Goal: Information Seeking & Learning: Check status

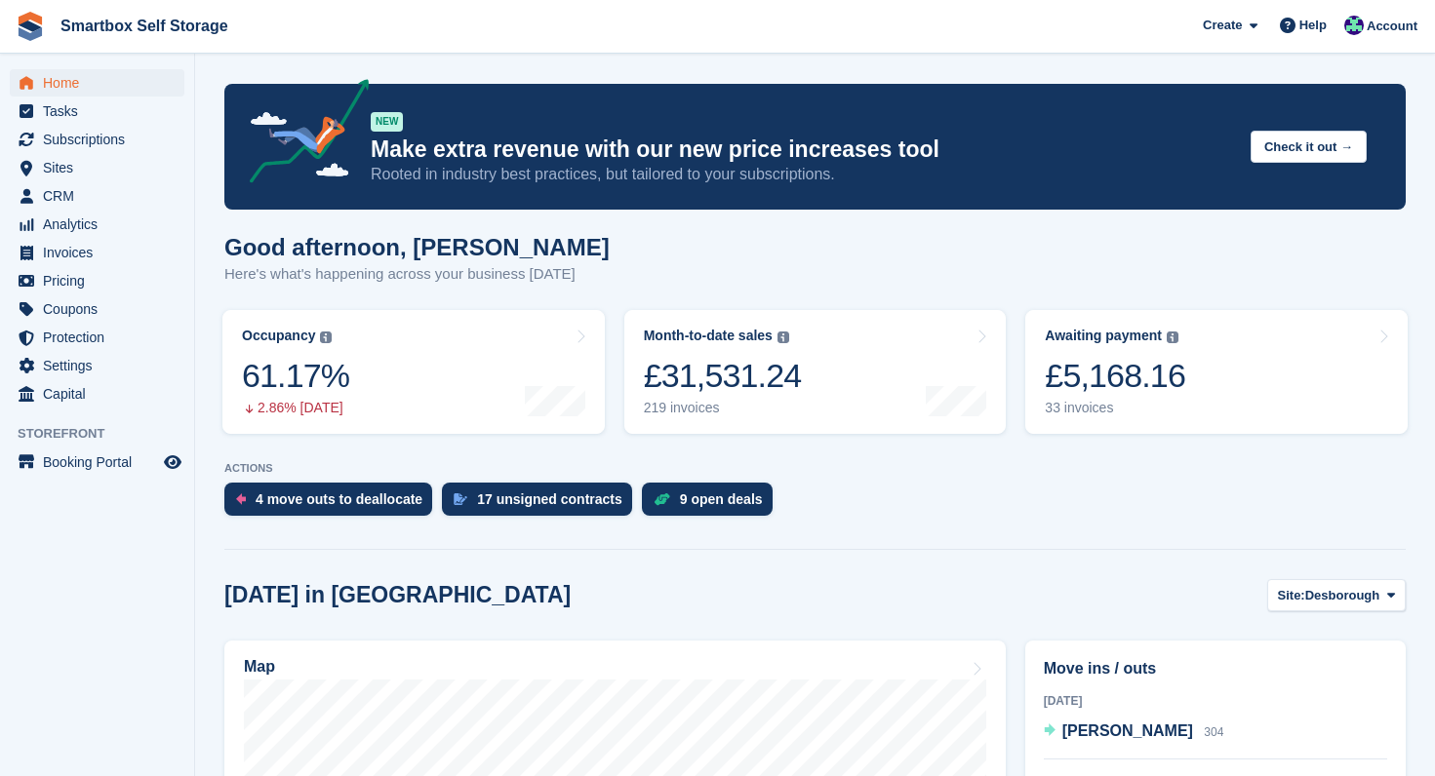
scroll to position [243, 0]
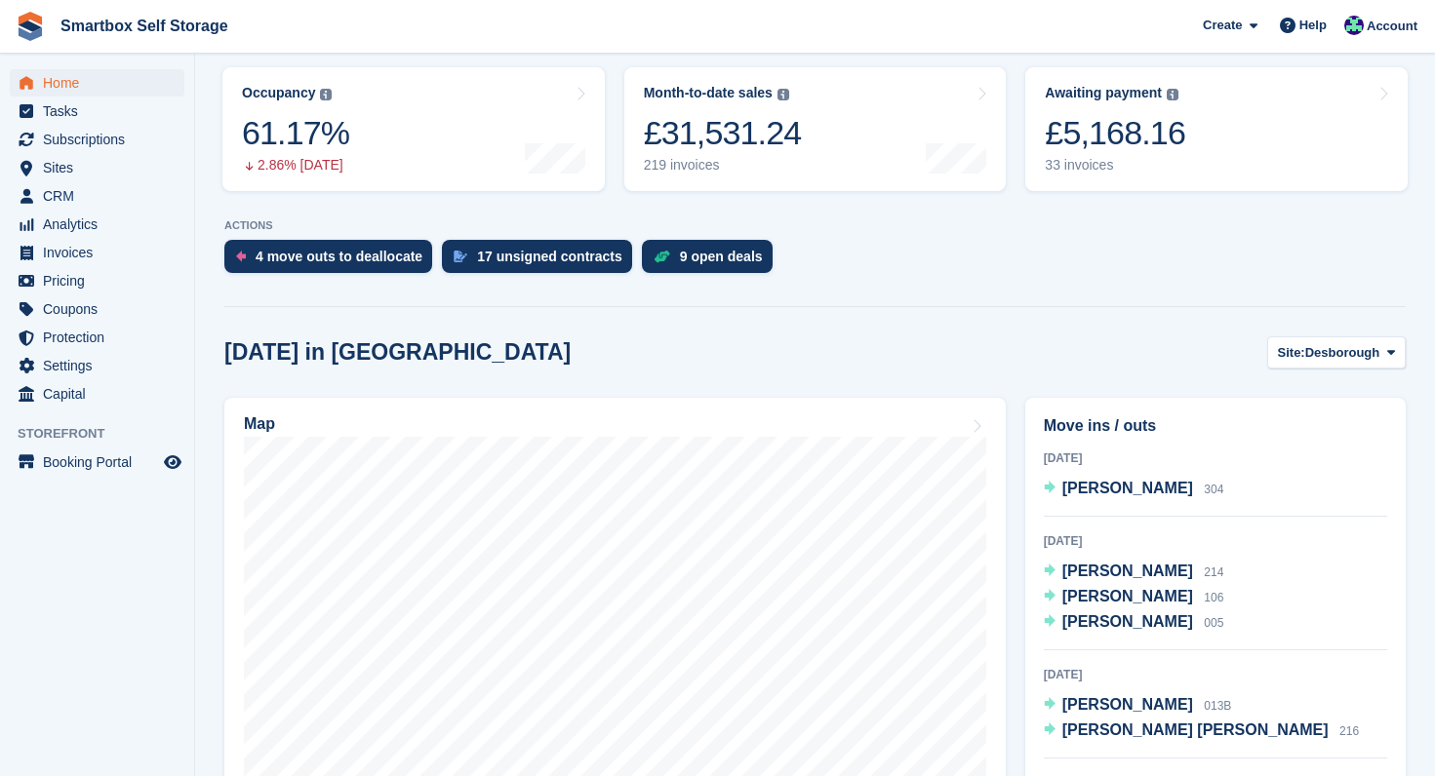
click at [60, 80] on span "Home" at bounding box center [101, 82] width 117 height 27
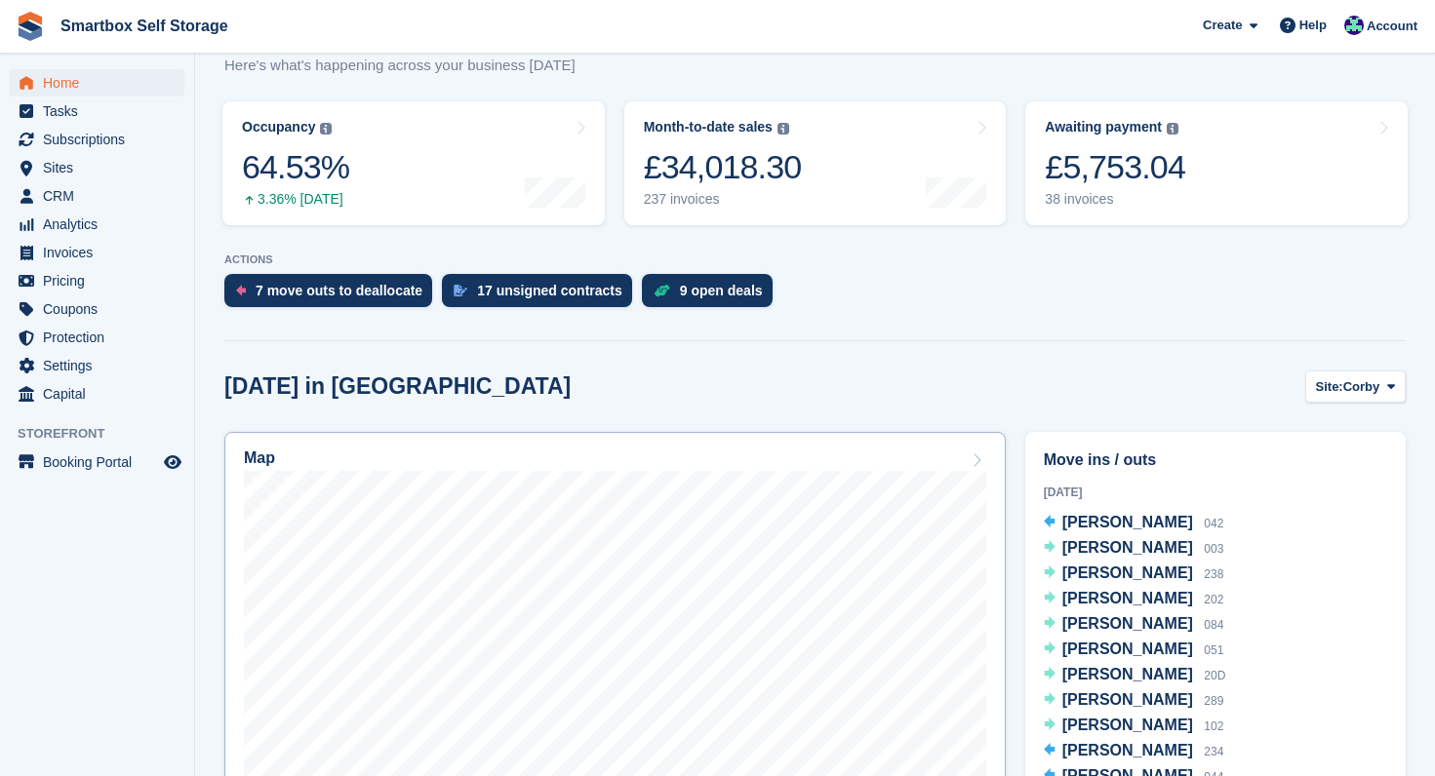
scroll to position [224, 0]
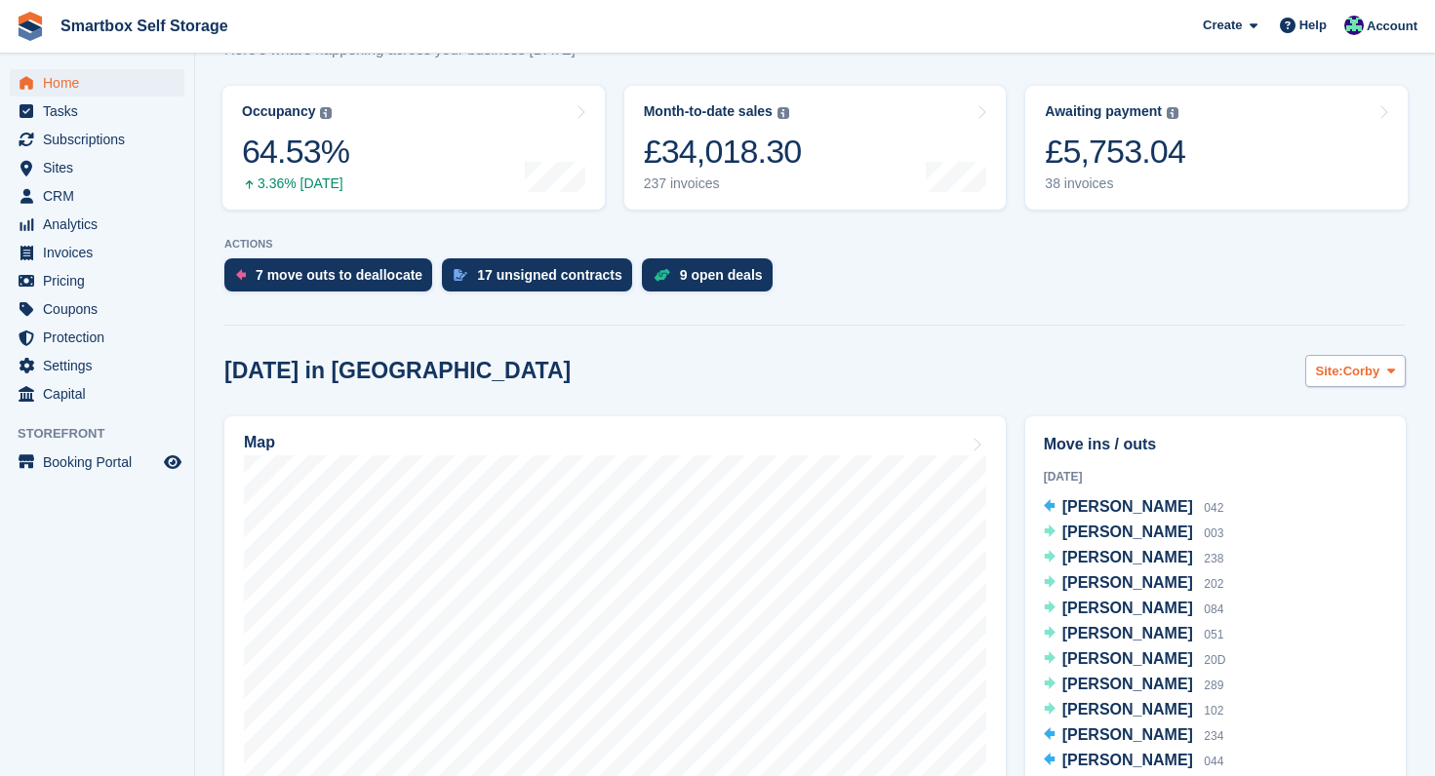
click at [1336, 361] on button "Site: Corby" at bounding box center [1355, 371] width 100 height 32
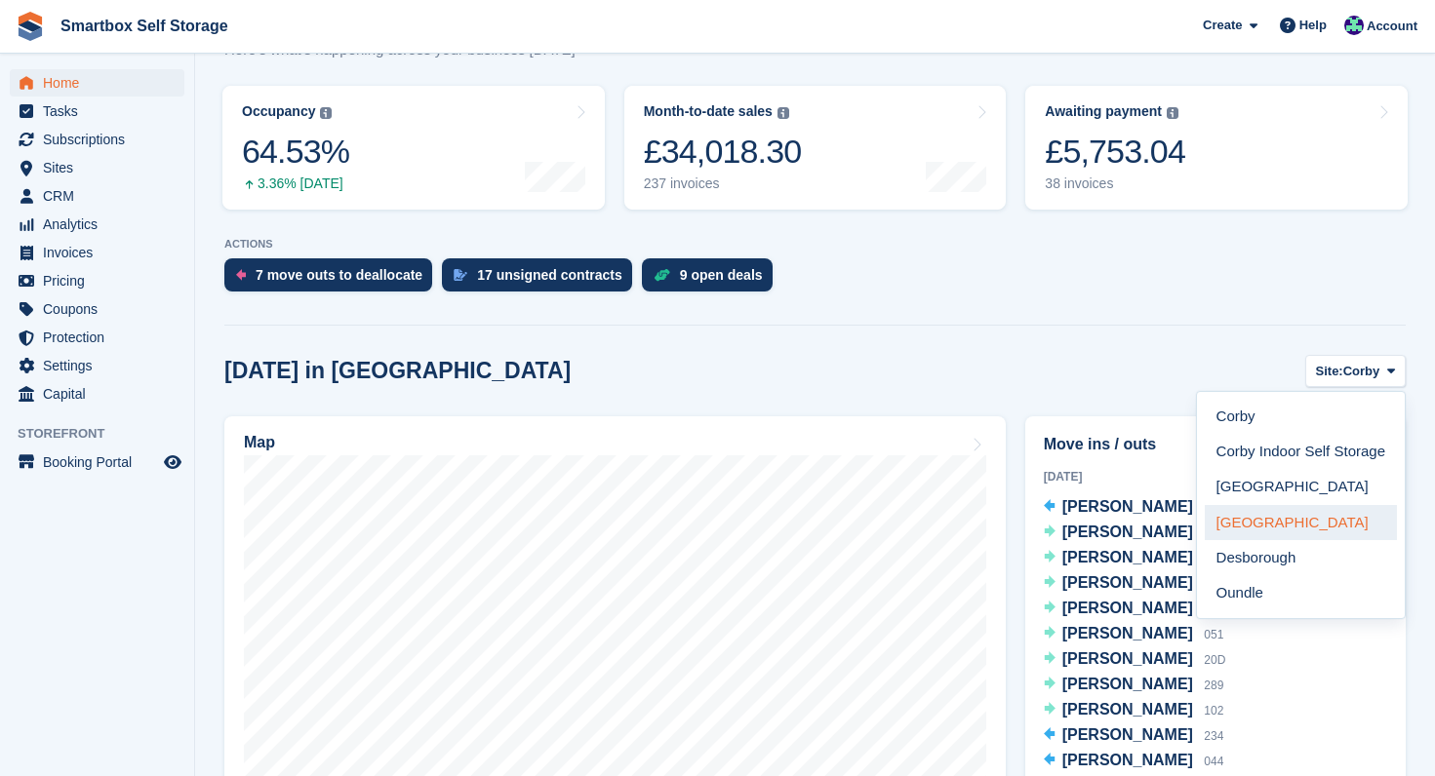
click at [1350, 517] on link "[GEOGRAPHIC_DATA]" at bounding box center [1301, 522] width 192 height 35
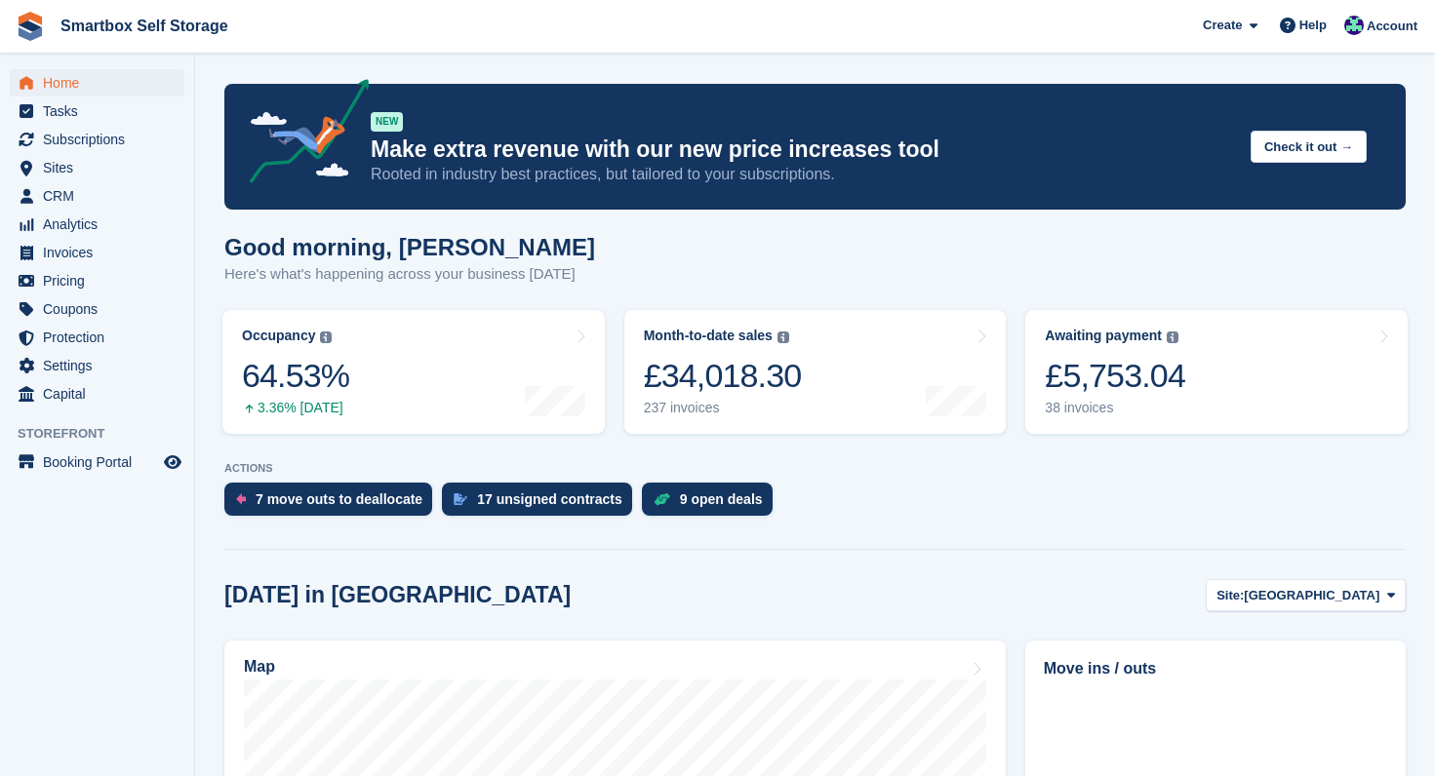
scroll to position [0, 0]
click at [75, 77] on span "Home" at bounding box center [101, 82] width 117 height 27
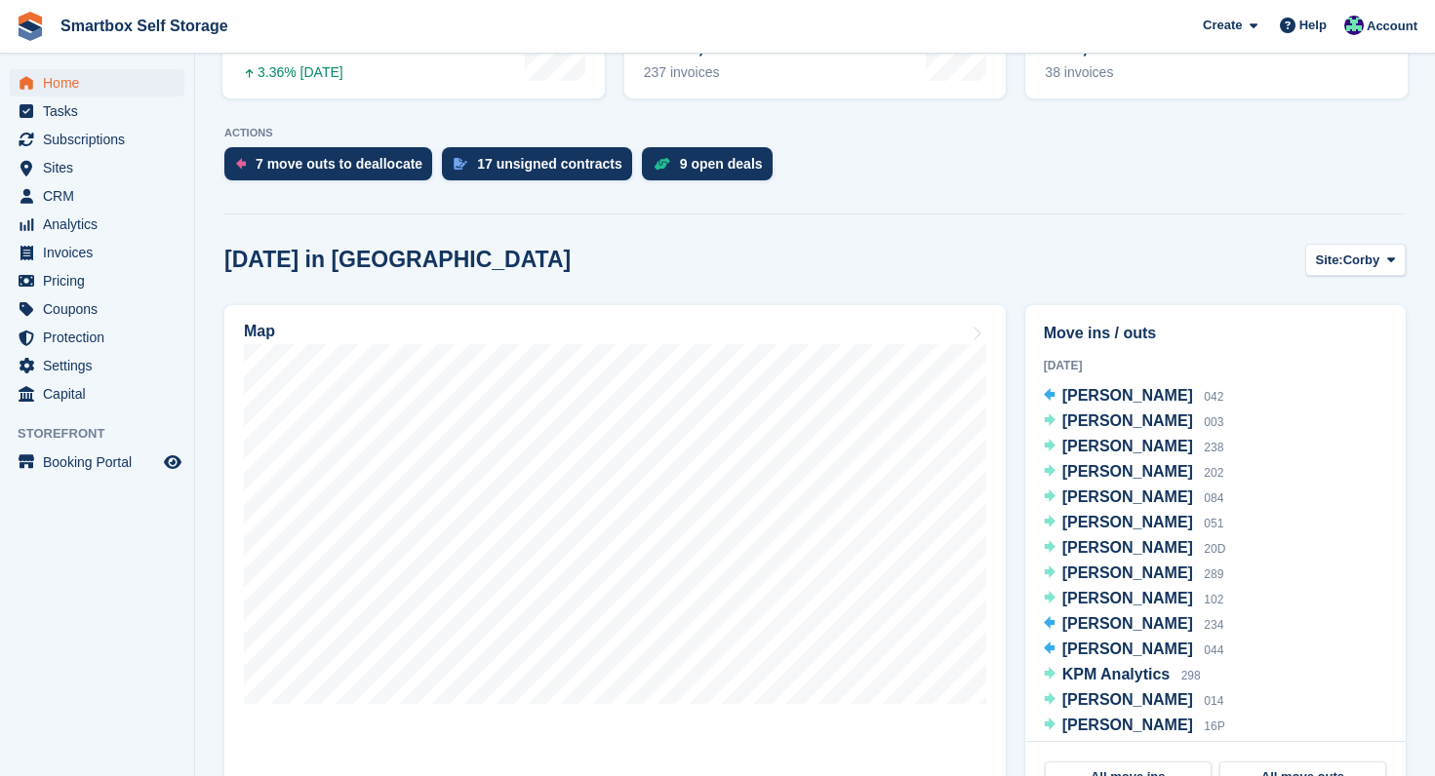
scroll to position [338, 0]
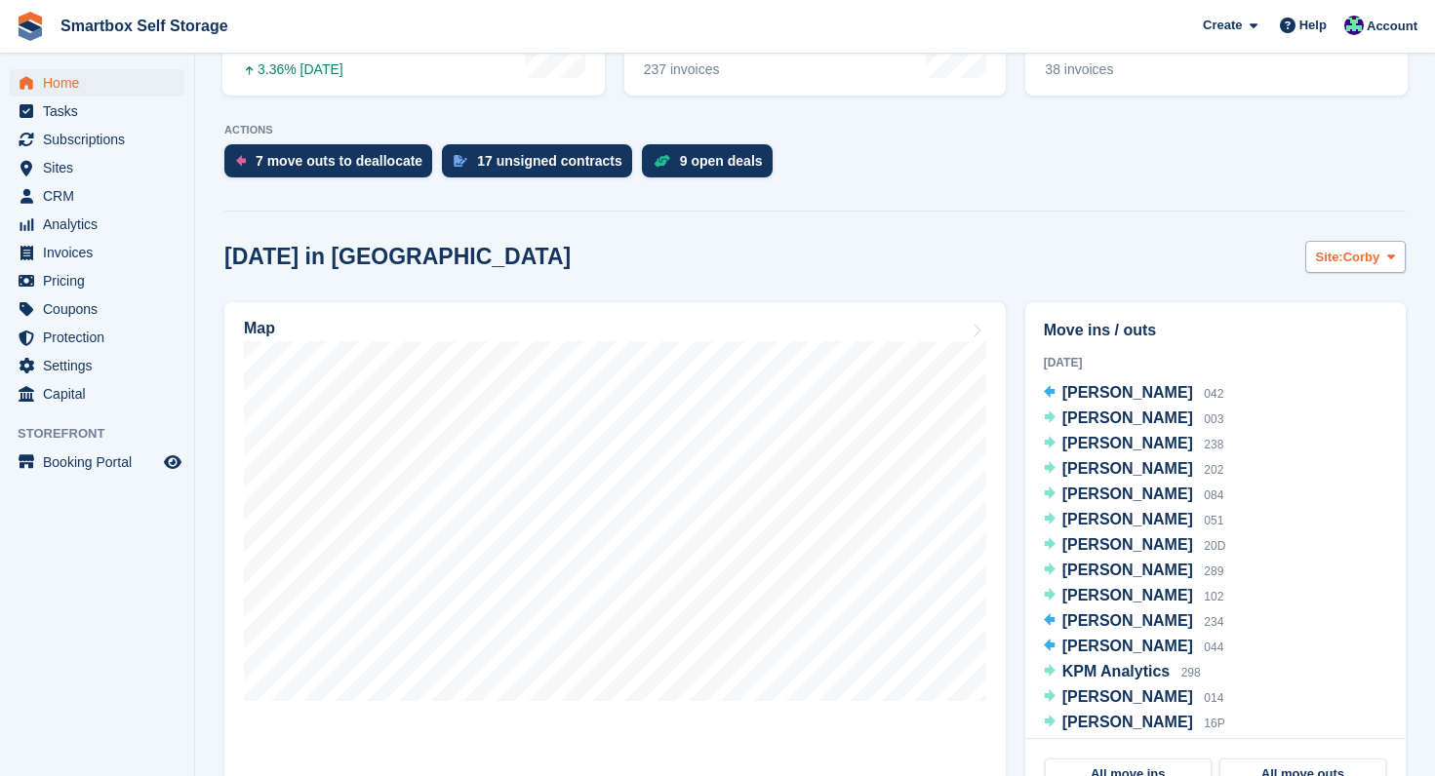
click at [1388, 252] on icon at bounding box center [1391, 257] width 8 height 13
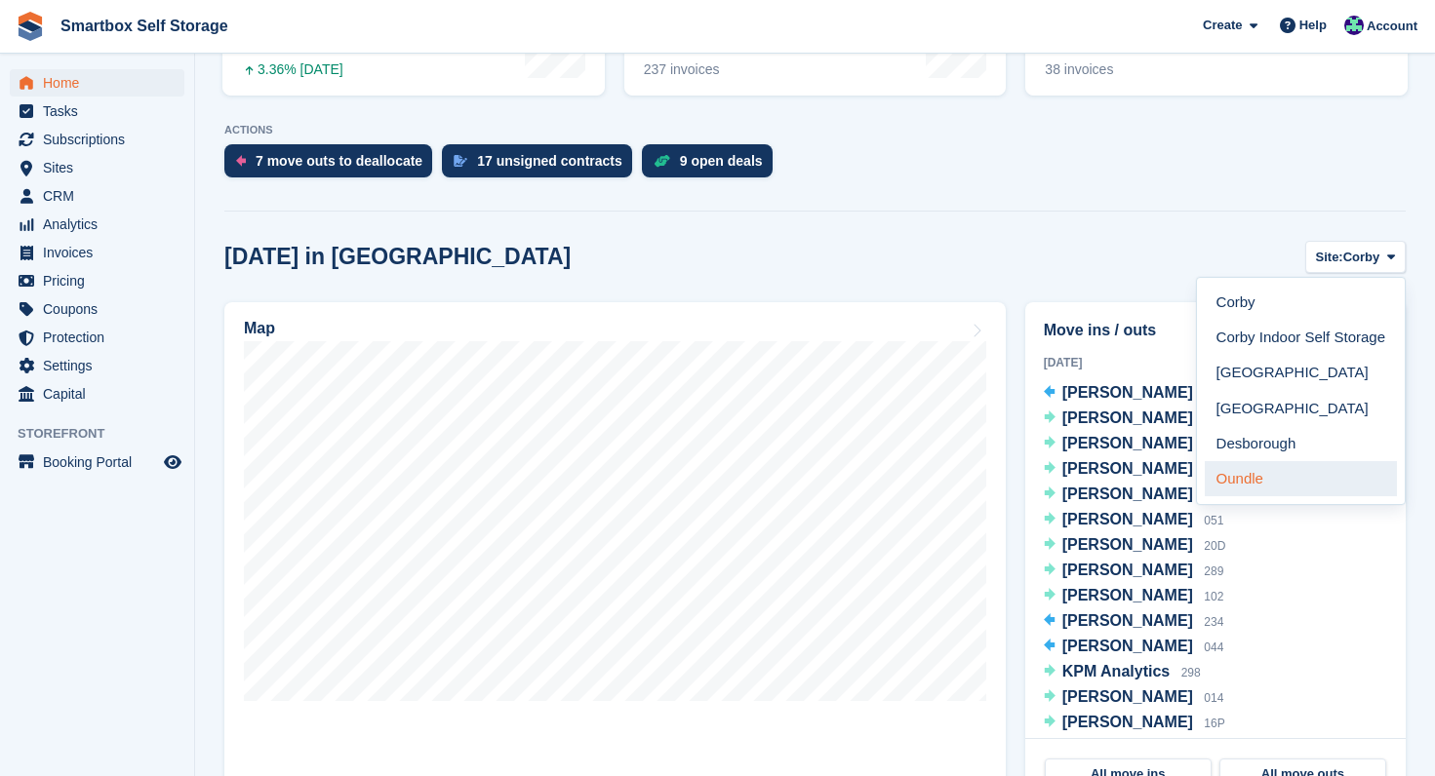
click at [1302, 463] on link "Oundle" at bounding box center [1301, 478] width 192 height 35
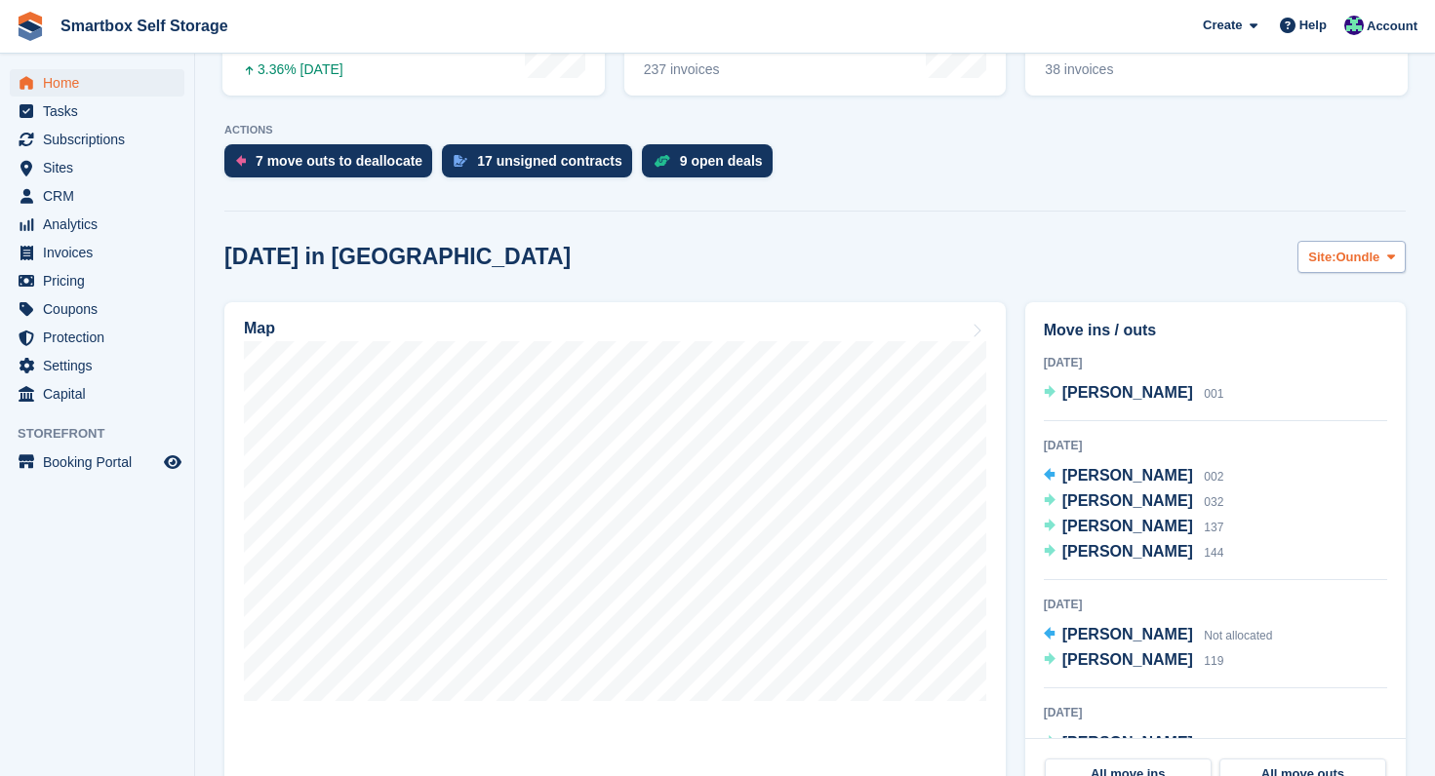
click at [1351, 264] on span "Oundle" at bounding box center [1357, 258] width 44 height 20
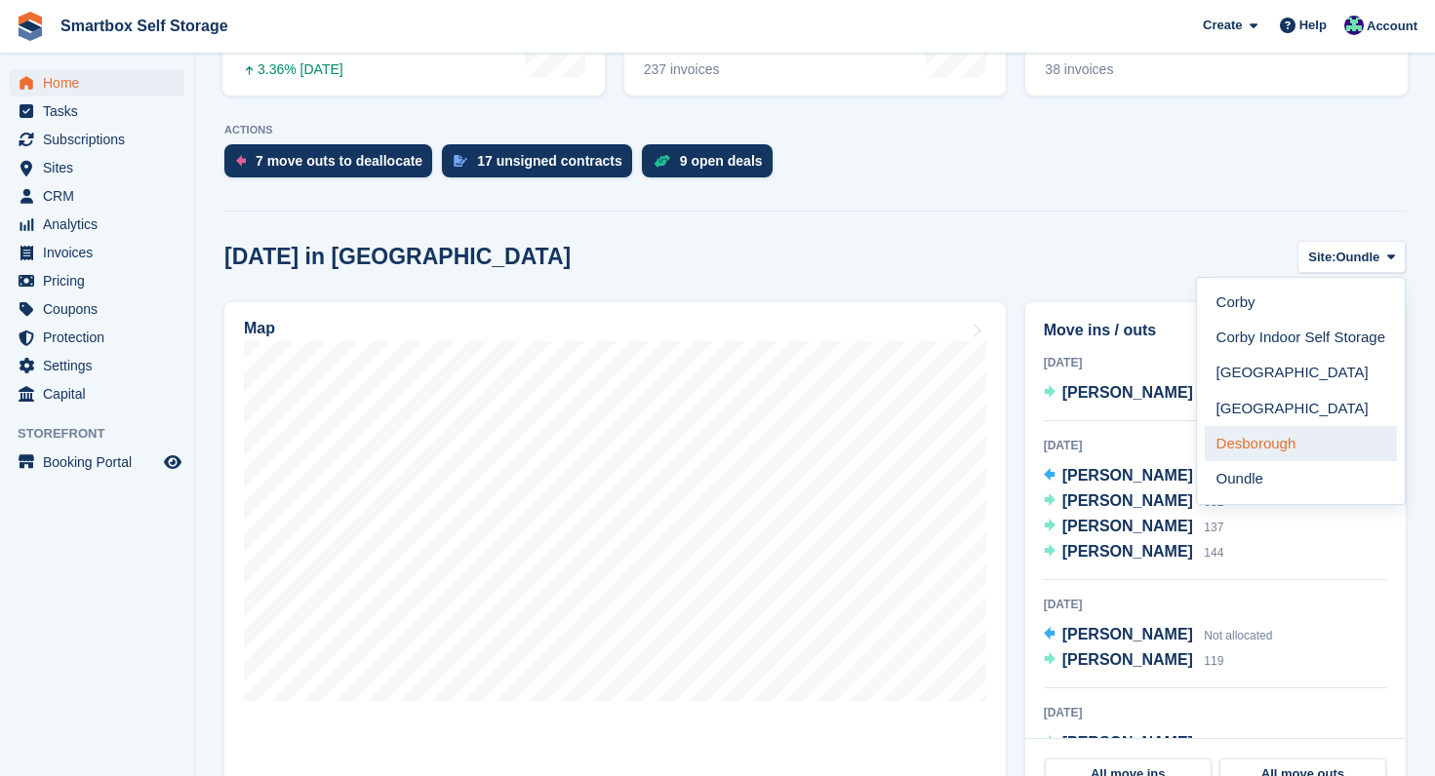
click at [1262, 446] on link "Desborough" at bounding box center [1301, 443] width 192 height 35
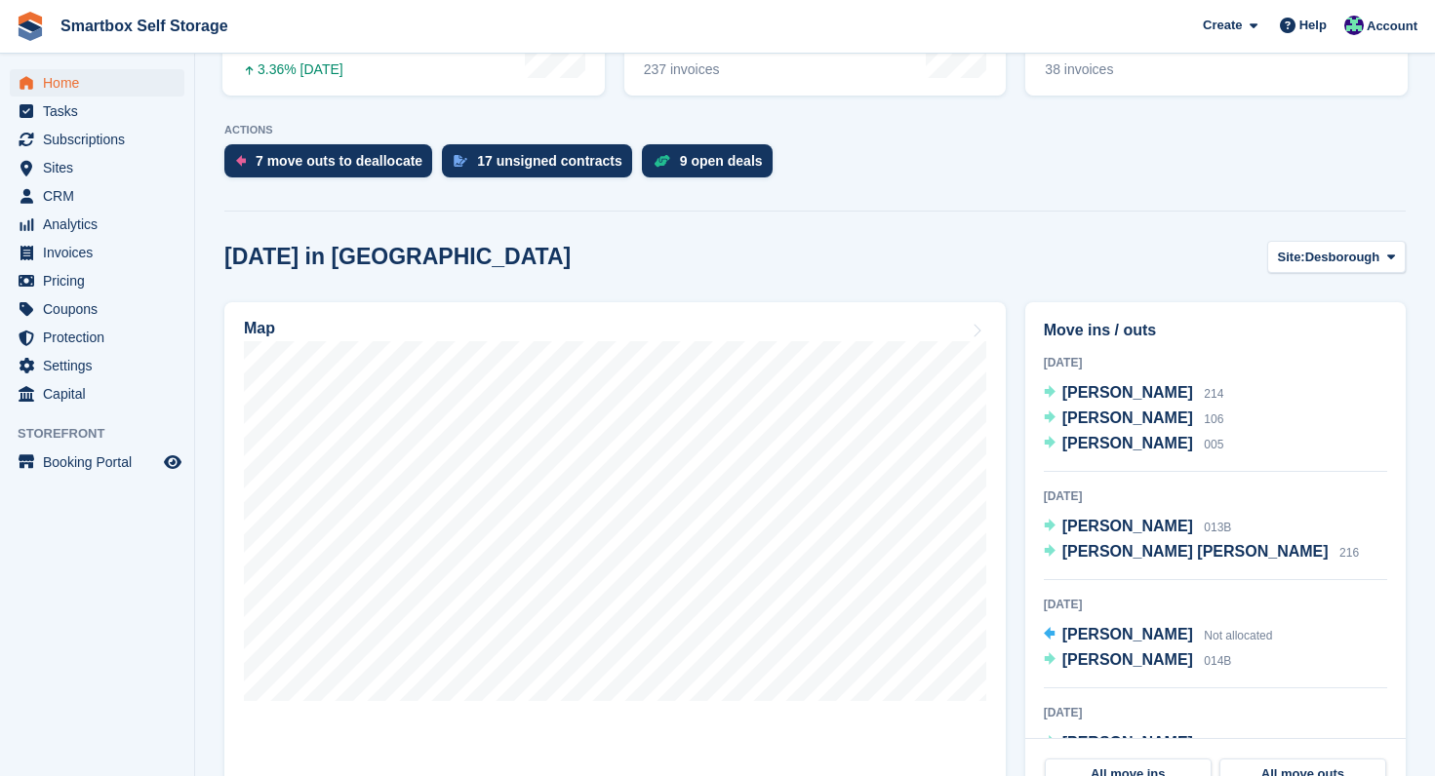
click at [61, 82] on span "Home" at bounding box center [101, 82] width 117 height 27
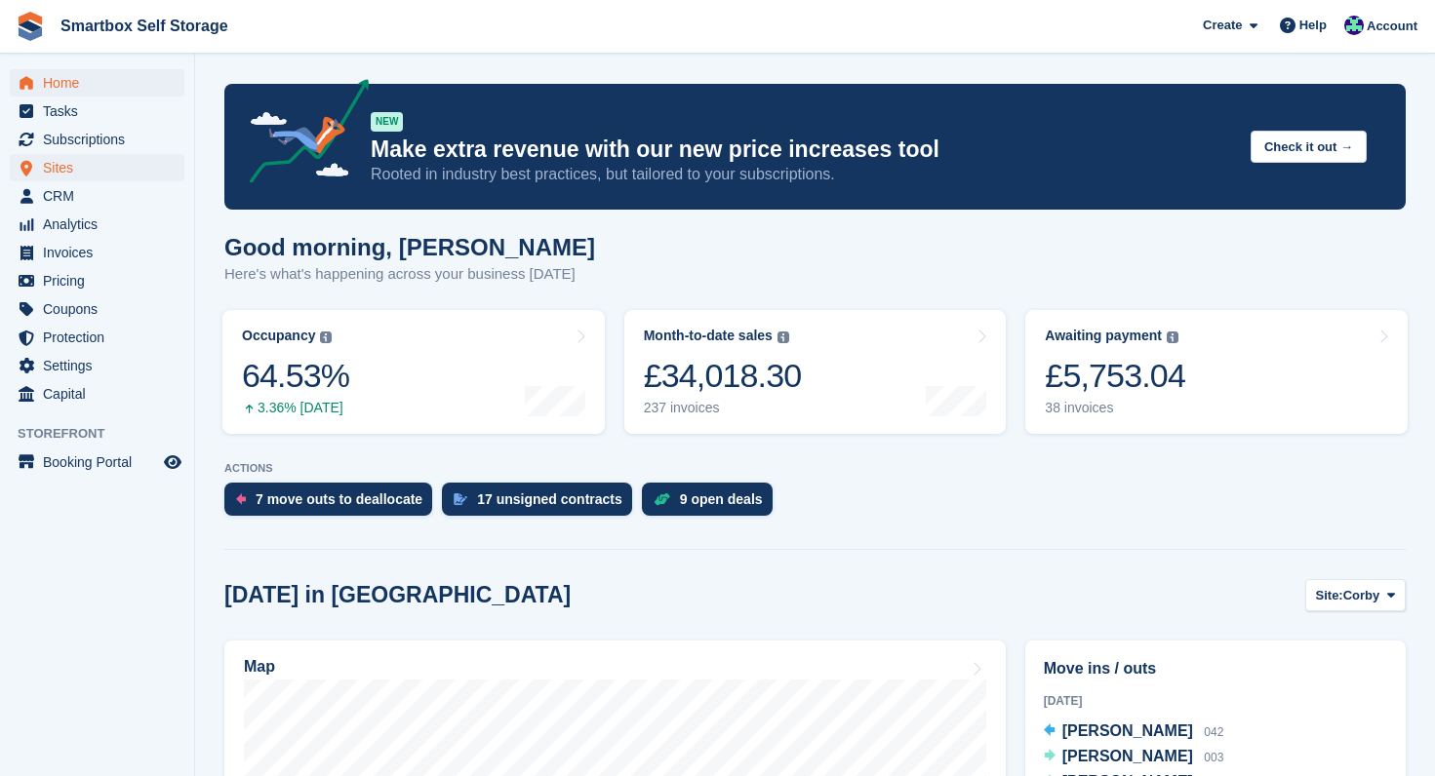
click at [65, 172] on span "Sites" at bounding box center [101, 167] width 117 height 27
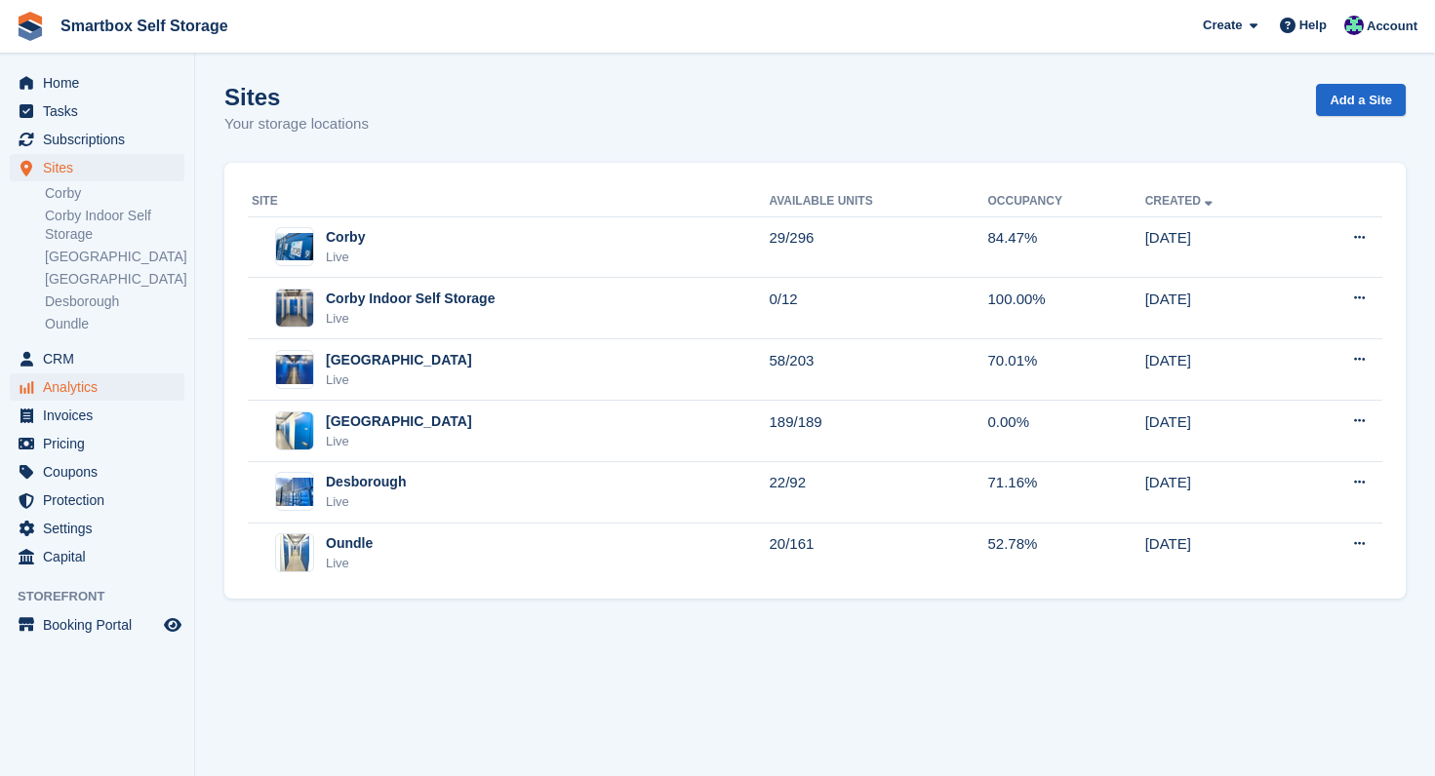
click at [73, 389] on span "Analytics" at bounding box center [101, 387] width 117 height 27
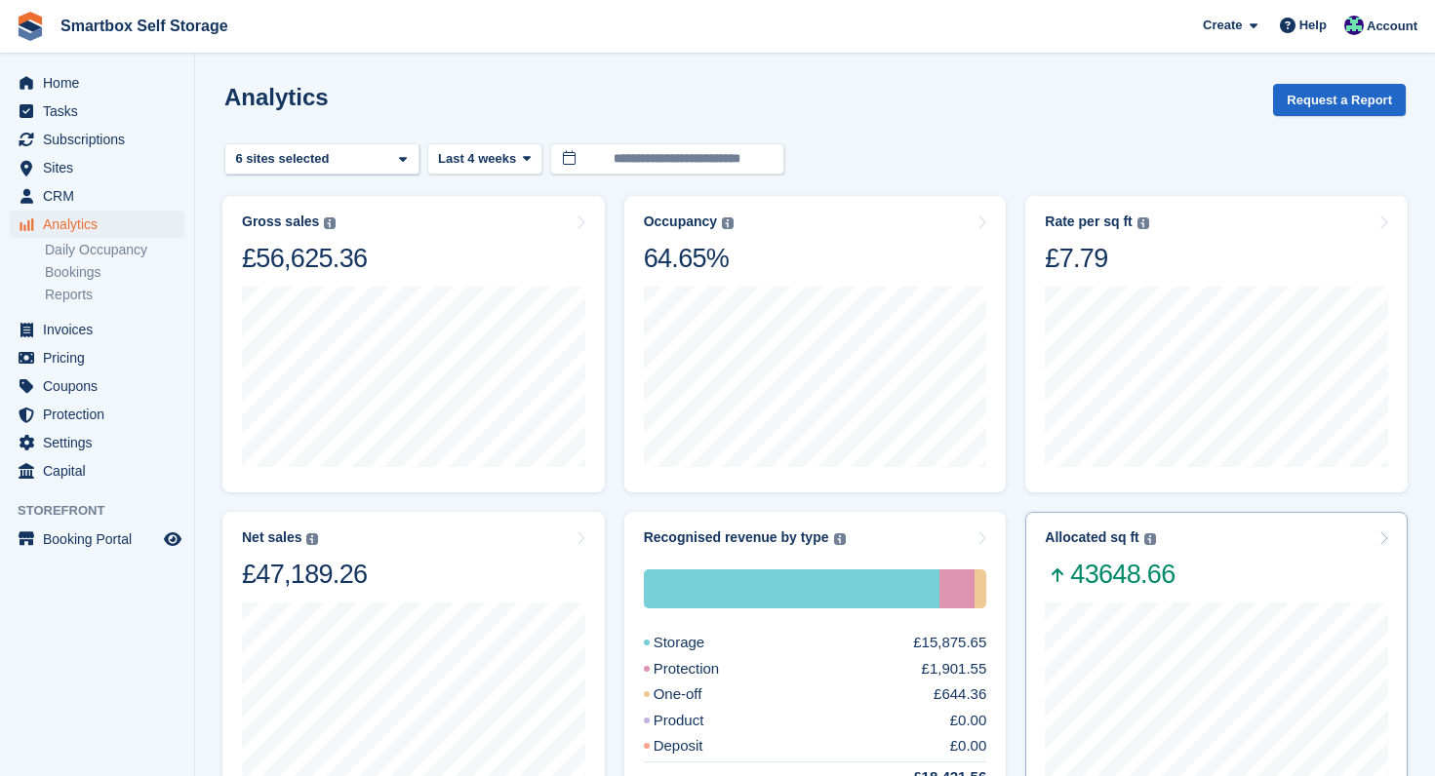
click at [1250, 574] on div "Allocated sq ft The total change in allocated area from the beginning to the en…" at bounding box center [1216, 560] width 343 height 61
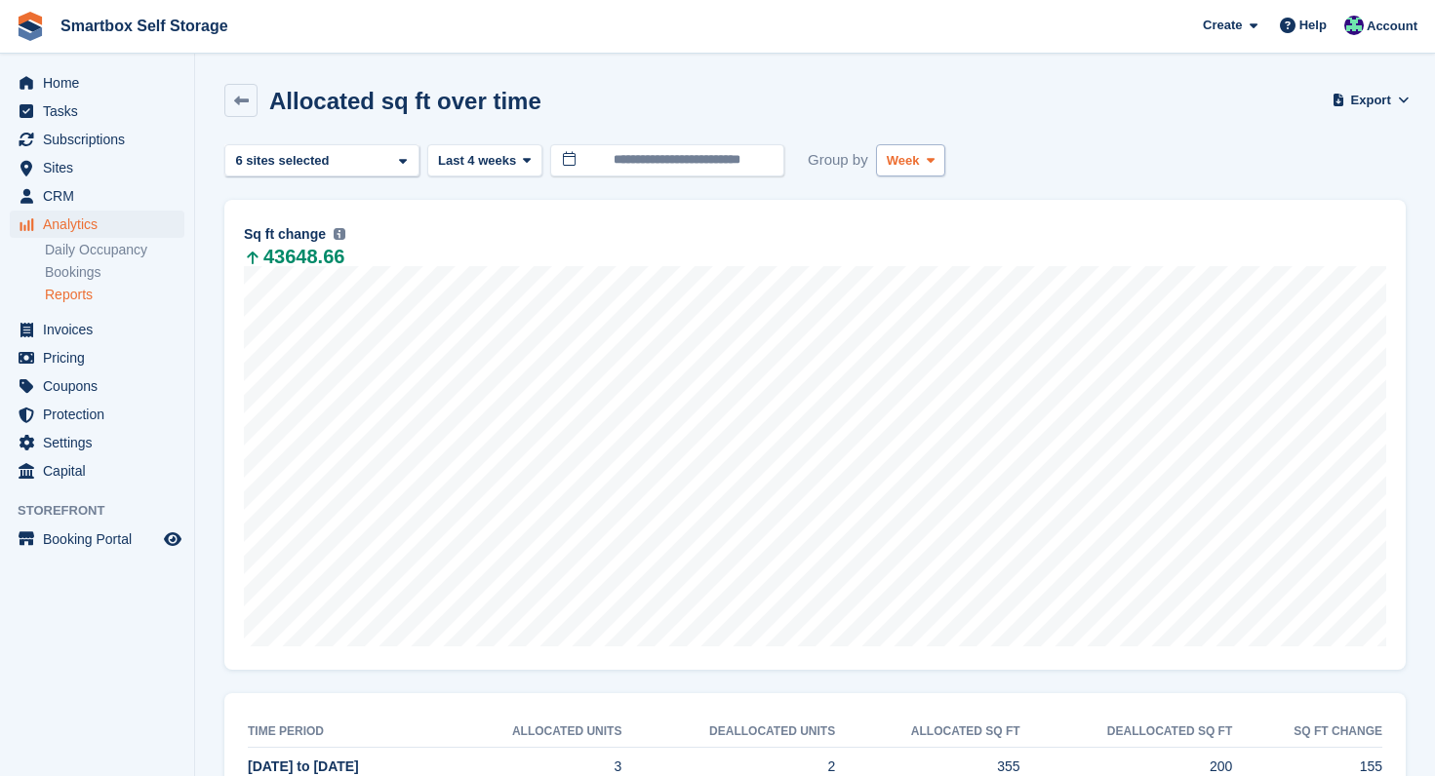
click at [924, 157] on button "Week" at bounding box center [910, 160] width 69 height 32
click at [908, 268] on link "Month" at bounding box center [970, 276] width 170 height 35
click at [520, 160] on button "Last 4 weeks" at bounding box center [484, 160] width 115 height 32
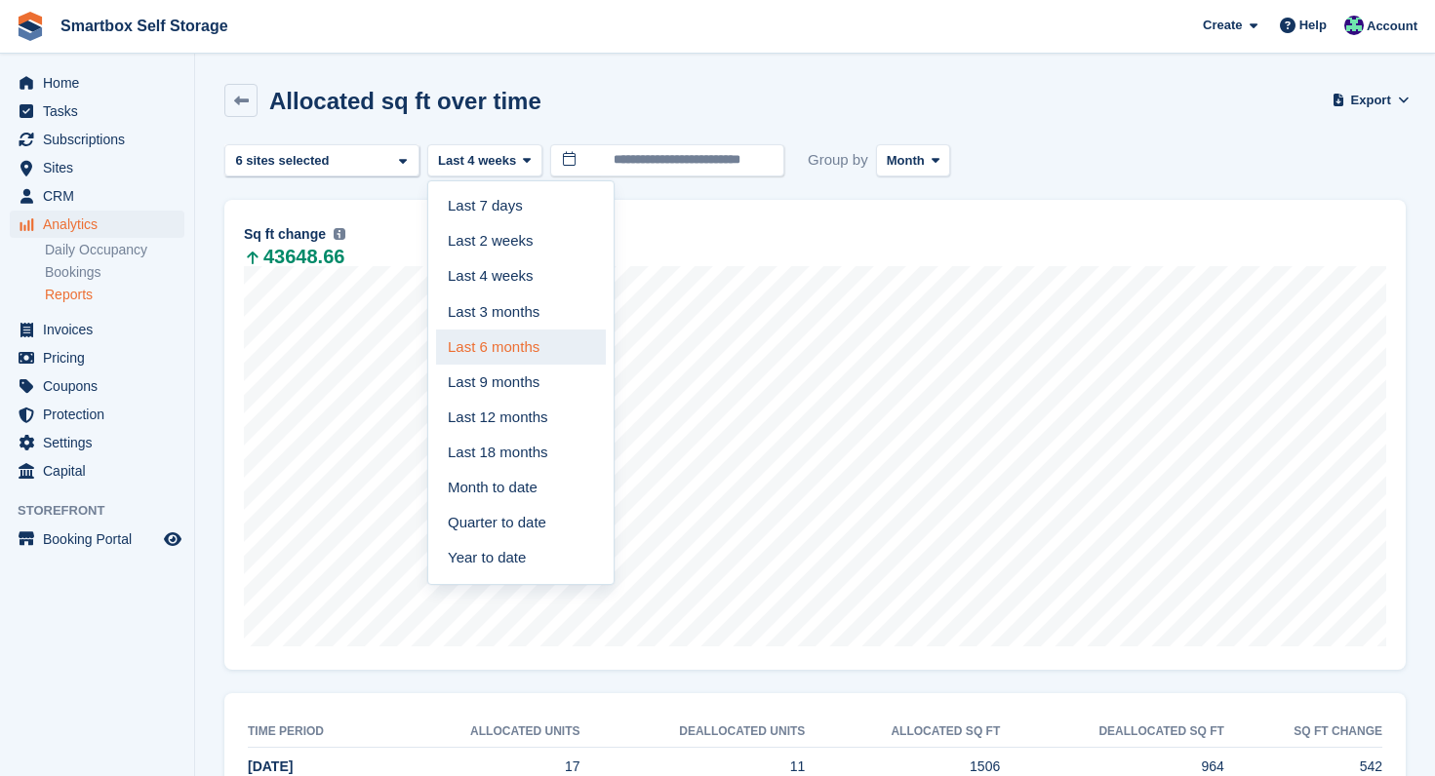
click at [518, 345] on link "Last 6 months" at bounding box center [521, 347] width 170 height 35
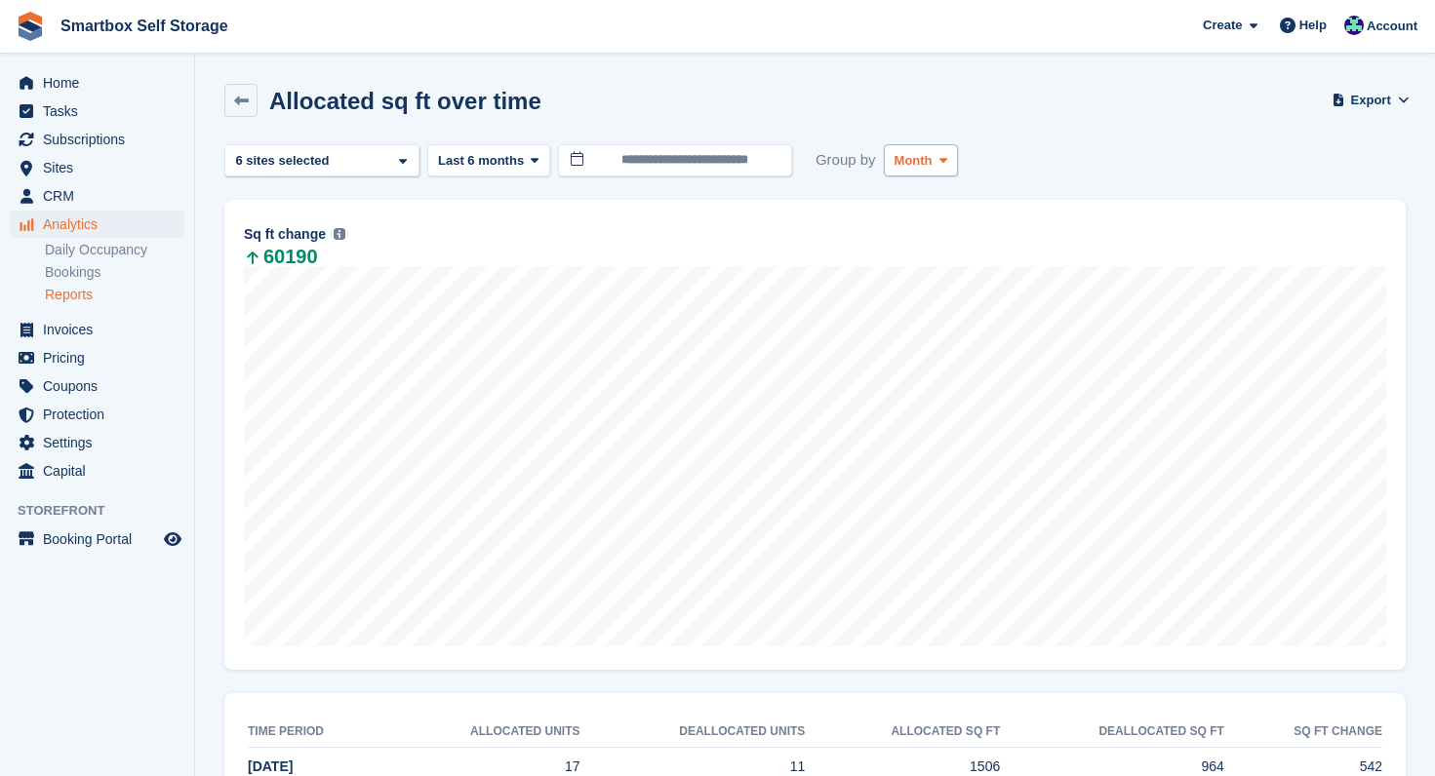
click at [911, 166] on span "Month" at bounding box center [913, 161] width 38 height 20
click at [923, 247] on link "Week" at bounding box center [978, 241] width 170 height 35
click at [80, 294] on link "Reports" at bounding box center [114, 295] width 139 height 19
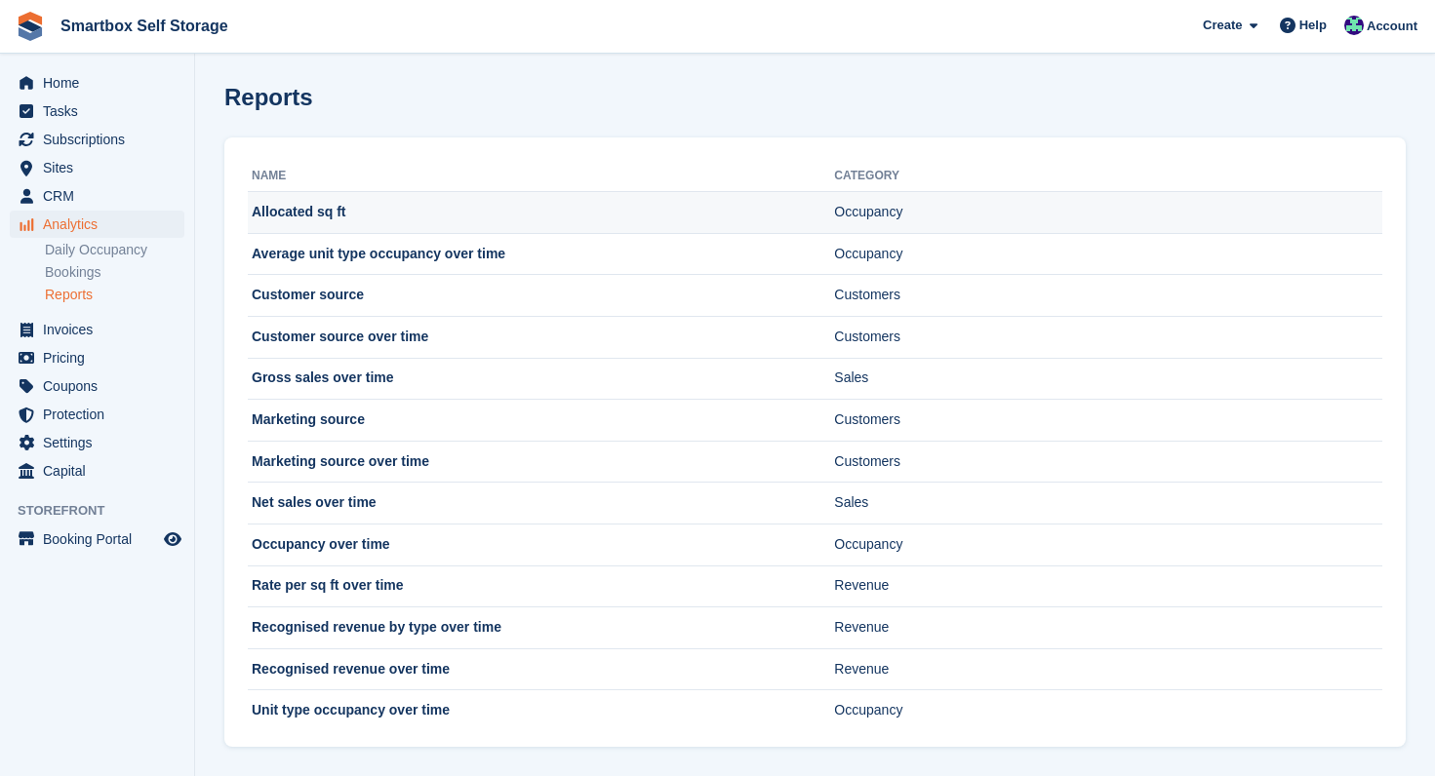
click at [361, 208] on td "Allocated sq ft" at bounding box center [541, 213] width 586 height 42
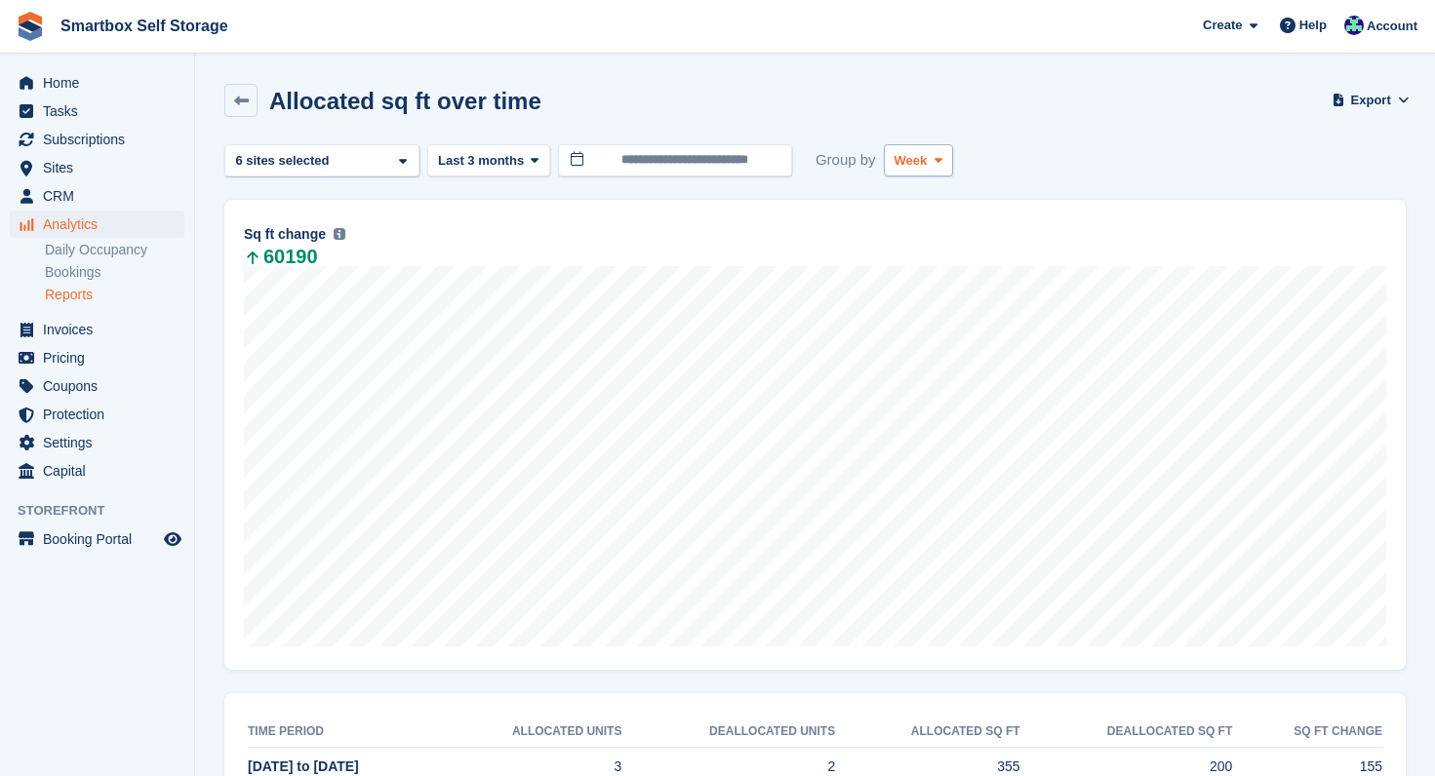
click at [923, 161] on span "Week" at bounding box center [910, 161] width 33 height 20
click at [933, 283] on link "Month" at bounding box center [978, 276] width 170 height 35
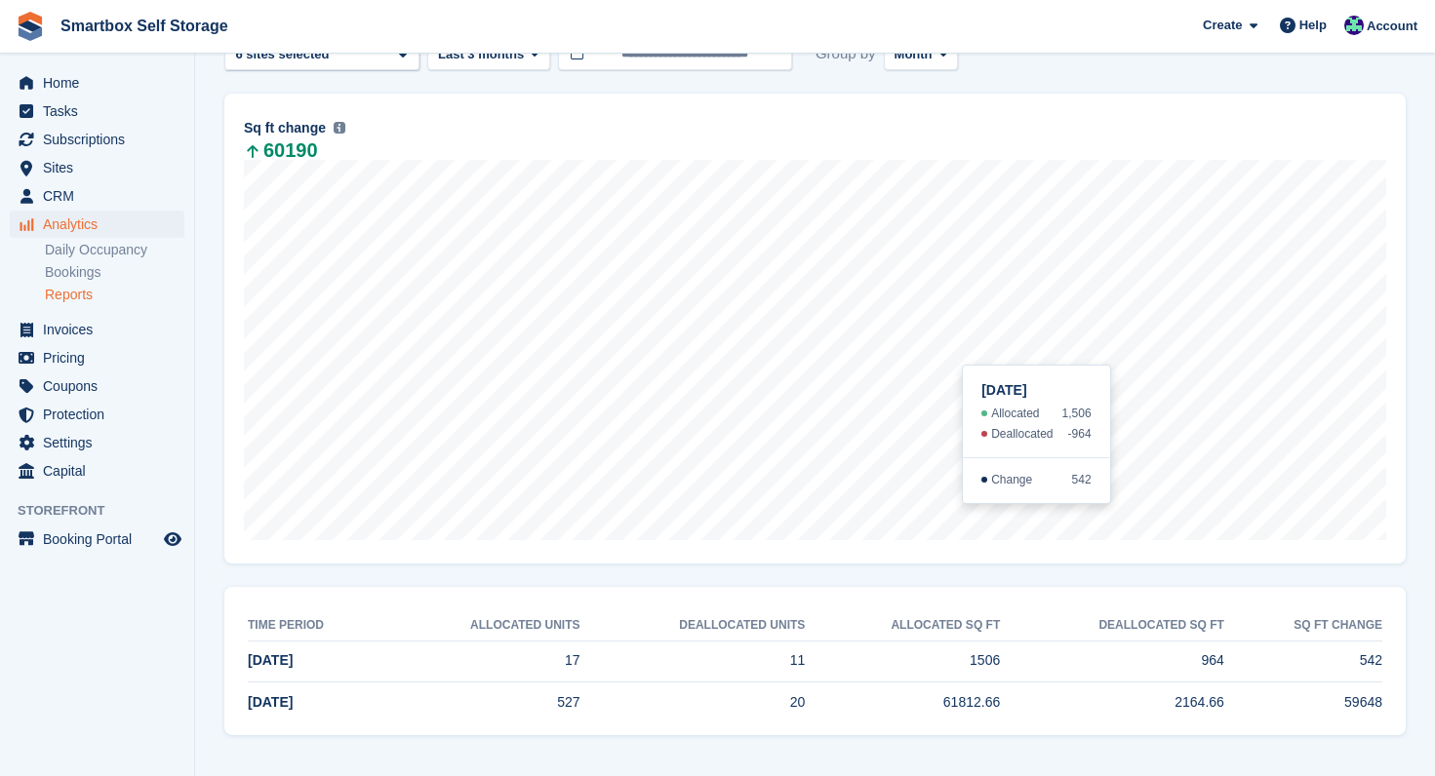
scroll to position [106, 0]
click at [71, 224] on span "Analytics" at bounding box center [101, 224] width 117 height 27
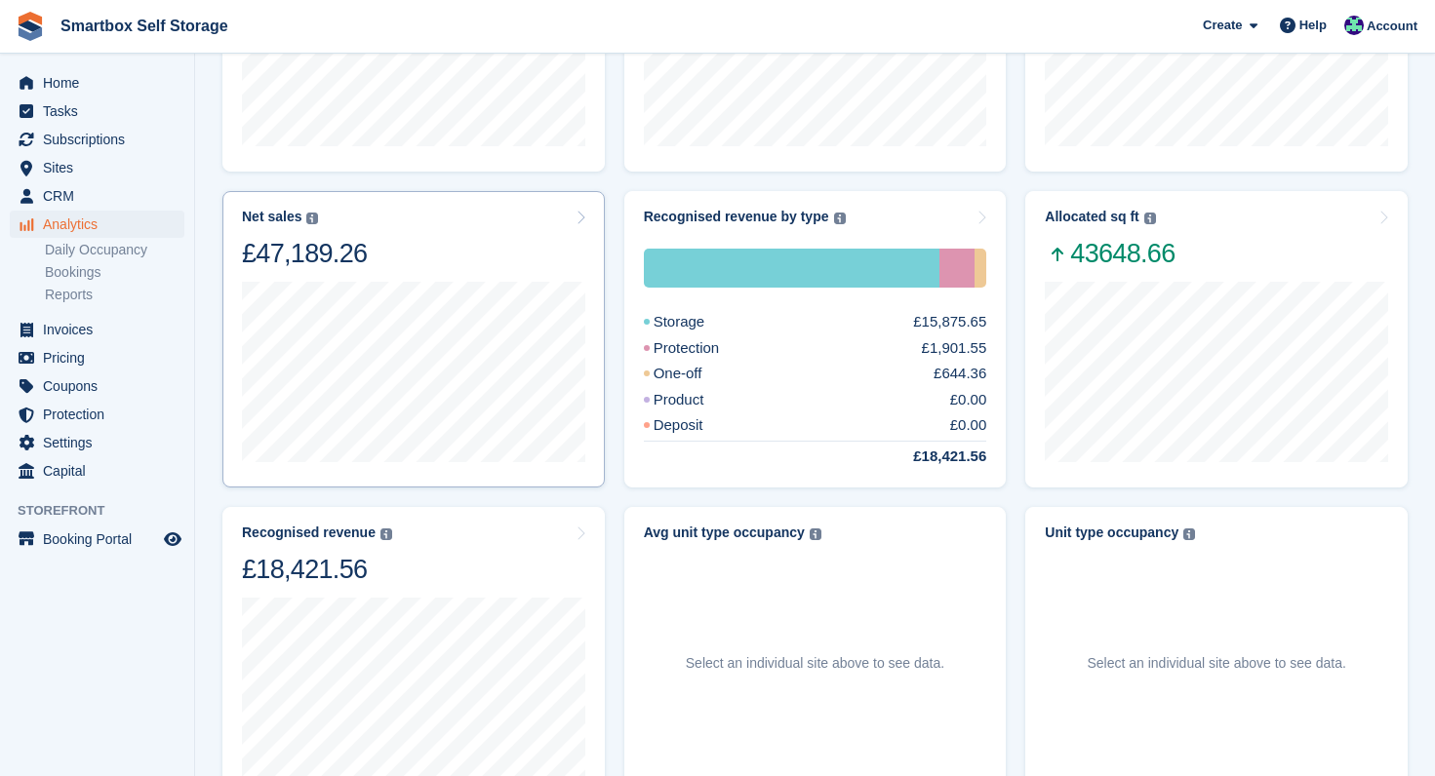
scroll to position [340, 0]
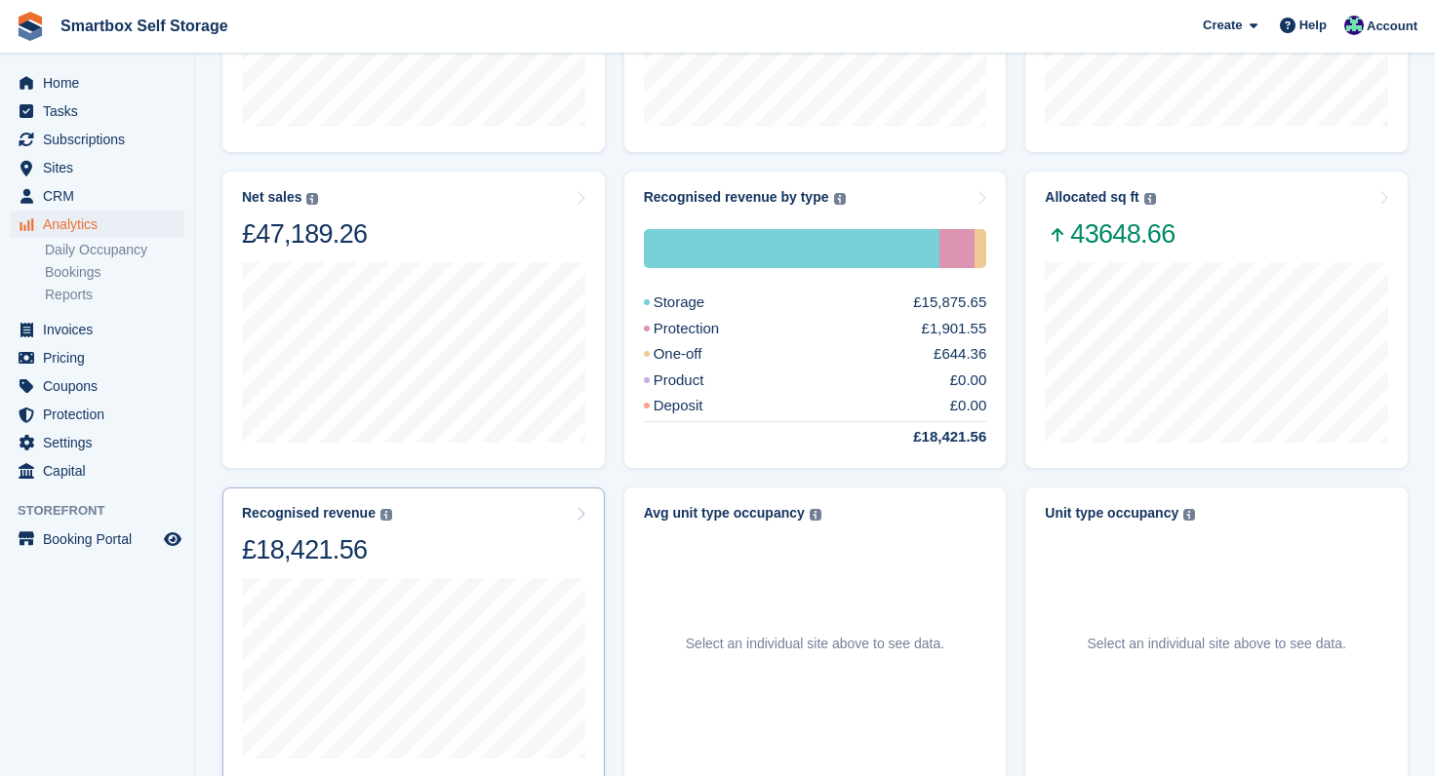
click at [515, 524] on div "Recognised revenue The sum of all finalised invoices, after discount and exclud…" at bounding box center [413, 535] width 343 height 61
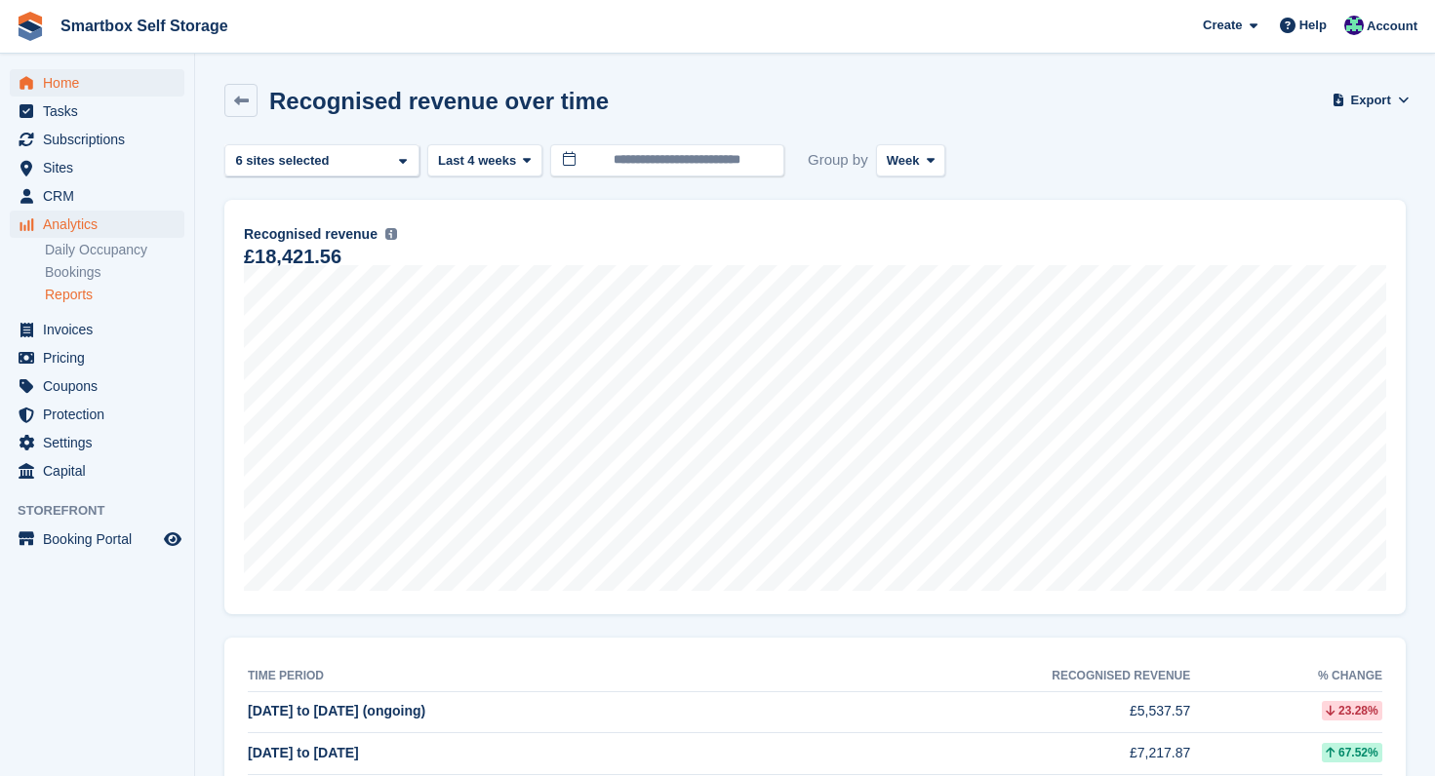
click at [63, 80] on span "Home" at bounding box center [101, 82] width 117 height 27
